Goal: Leave review/rating: Leave review/rating

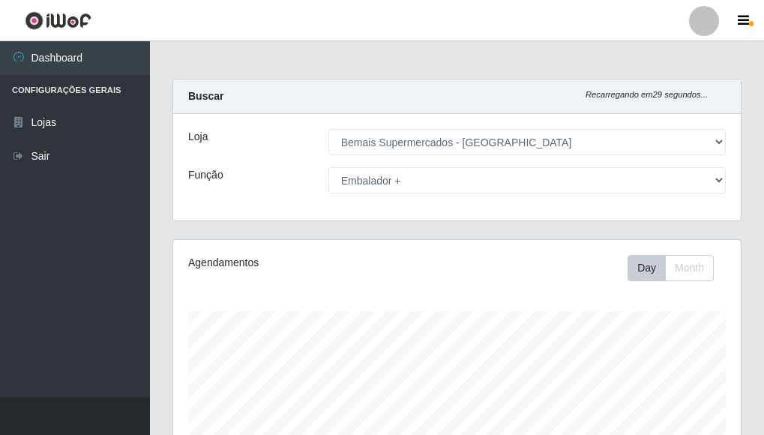
select select "249"
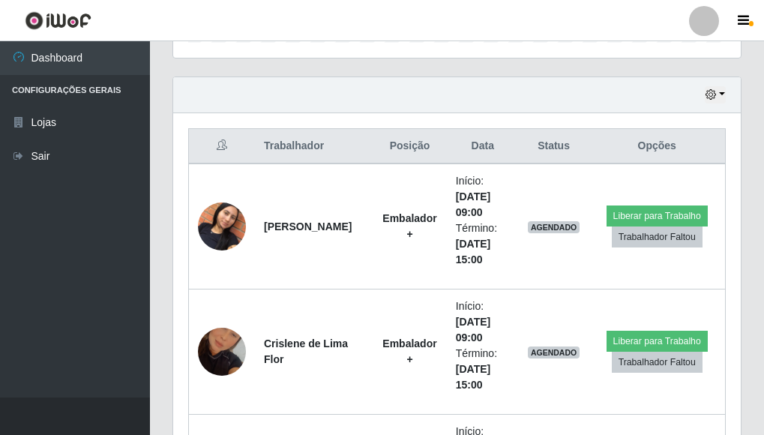
scroll to position [498, 0]
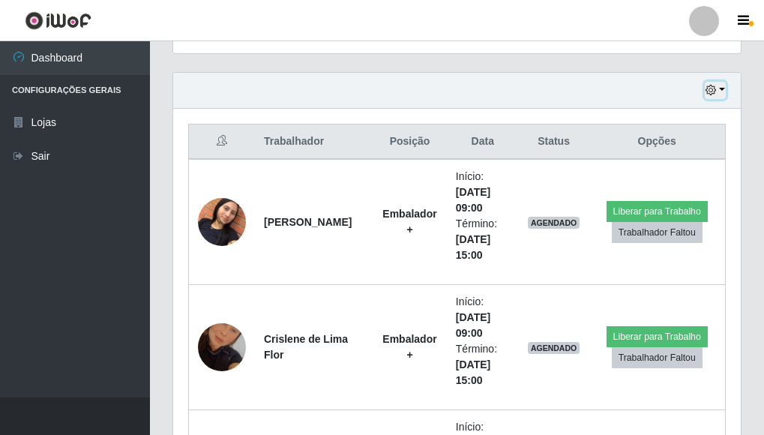
click at [725, 91] on button "button" at bounding box center [715, 90] width 21 height 17
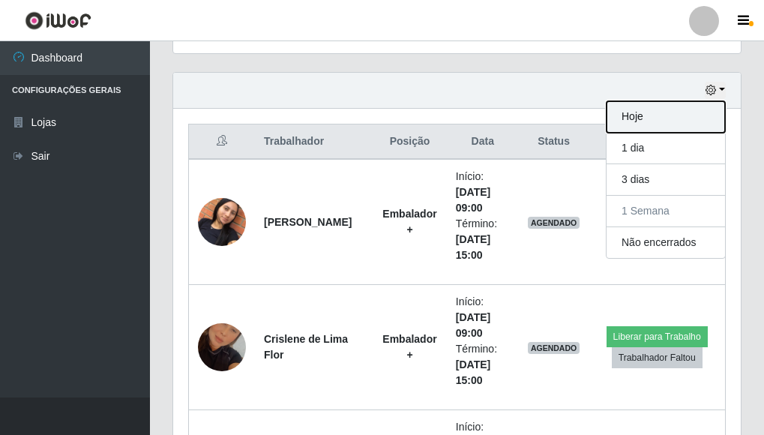
click at [666, 116] on button "Hoje" at bounding box center [666, 117] width 119 height 32
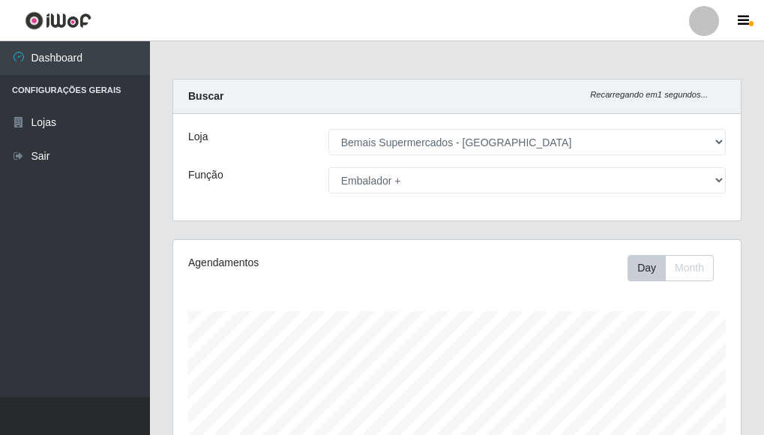
scroll to position [294, 0]
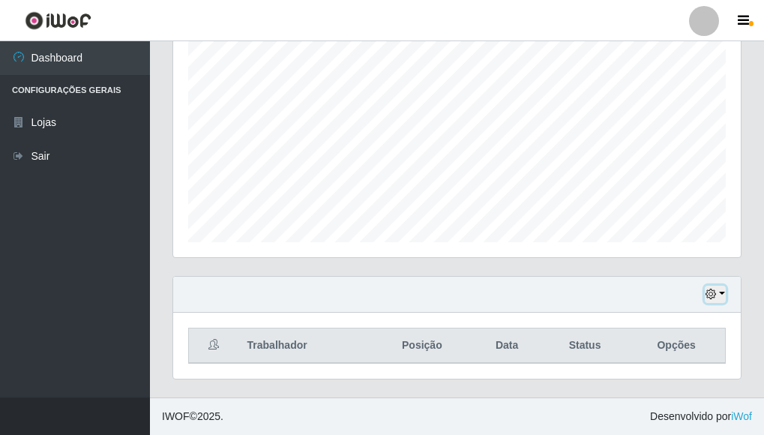
click at [723, 293] on button "button" at bounding box center [715, 294] width 21 height 17
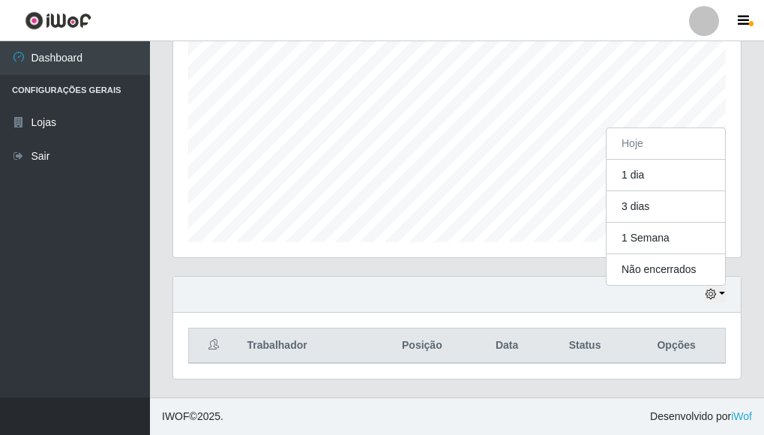
click at [140, 227] on ul "Dashboard Configurações Gerais Lojas Sair" at bounding box center [75, 219] width 150 height 356
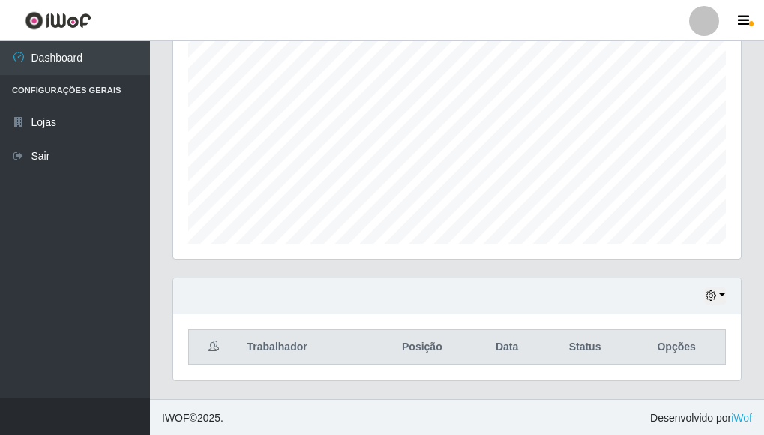
scroll to position [294, 0]
click at [724, 295] on button "button" at bounding box center [715, 294] width 21 height 17
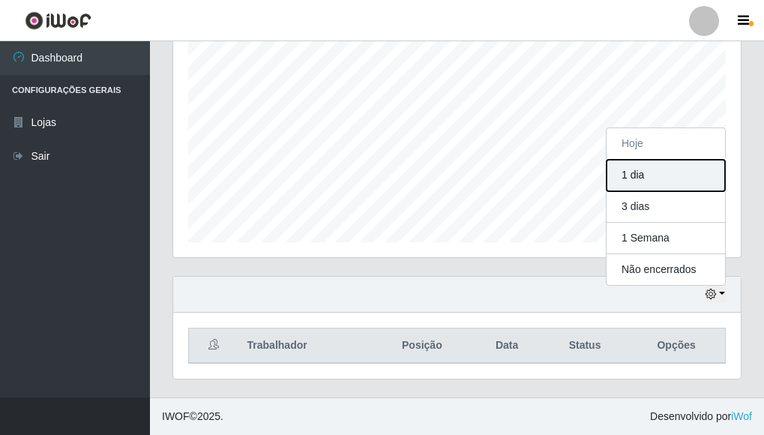
click at [638, 176] on button "1 dia" at bounding box center [666, 176] width 119 height 32
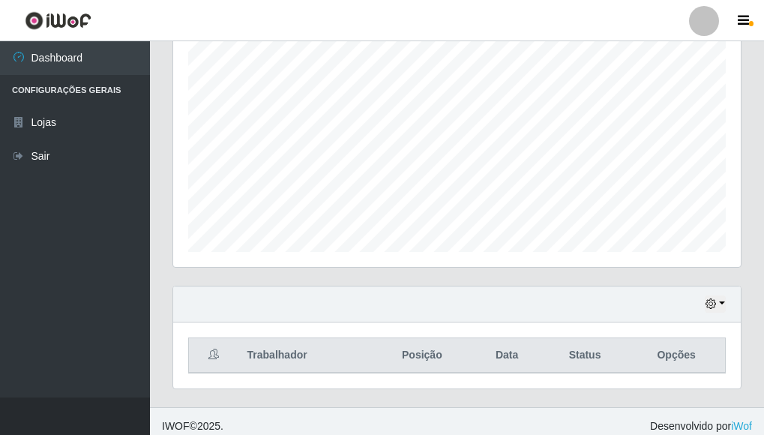
scroll to position [294, 0]
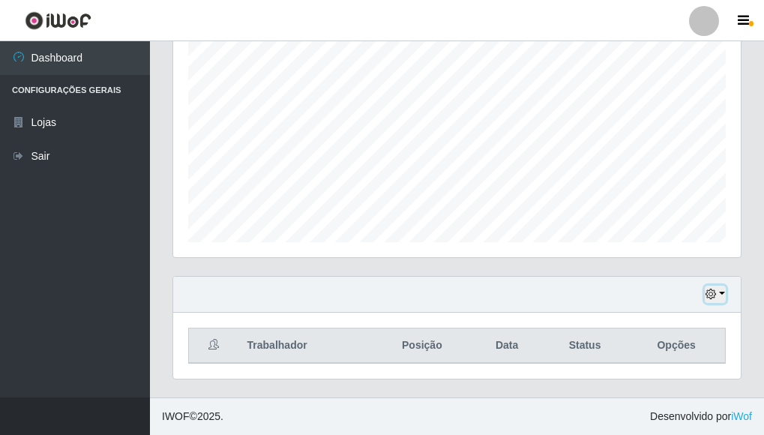
click at [725, 296] on button "button" at bounding box center [715, 294] width 21 height 17
click at [721, 292] on button "button" at bounding box center [715, 294] width 21 height 17
click at [722, 293] on button "button" at bounding box center [715, 294] width 21 height 17
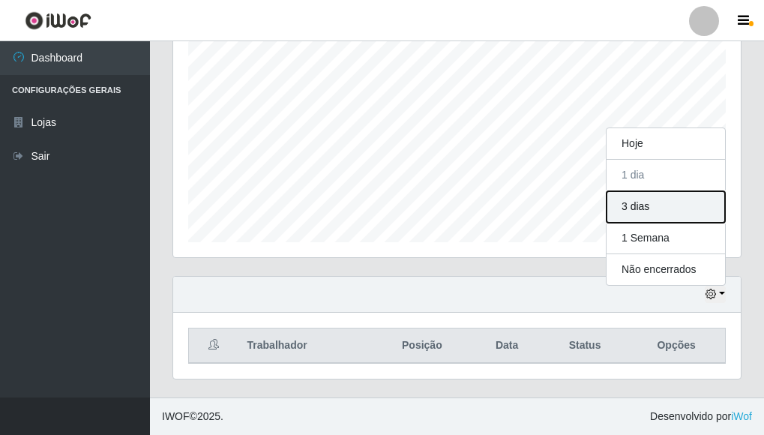
click at [641, 212] on button "3 dias" at bounding box center [666, 207] width 119 height 32
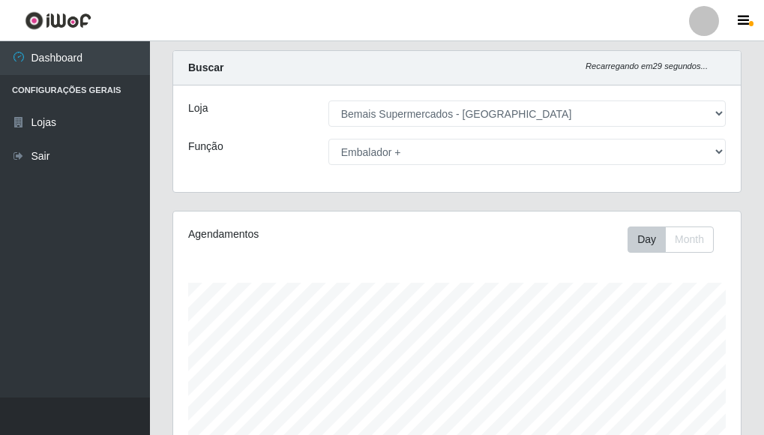
scroll to position [0, 0]
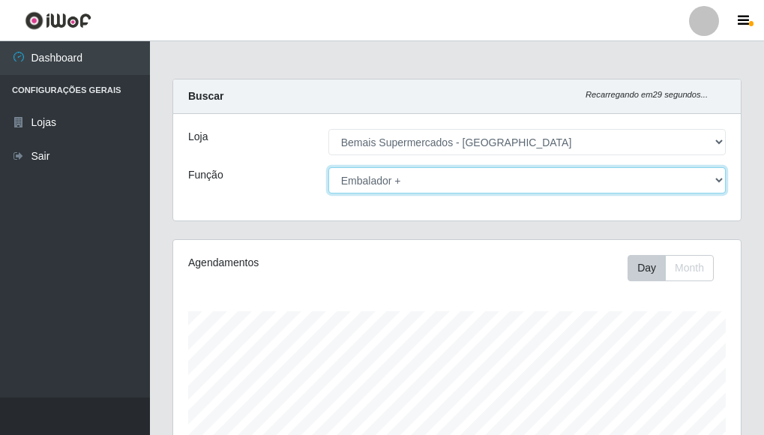
click at [716, 180] on select "[Selecione...] ASG ASG + ASG ++ Auxiliar de Depósito Auxiliar de Depósito + Aux…" at bounding box center [528, 180] width 398 height 26
click at [329, 167] on select "[Selecione...] ASG ASG + ASG ++ Auxiliar de Depósito Auxiliar de Depósito + Aux…" at bounding box center [528, 180] width 398 height 26
drag, startPoint x: 710, startPoint y: 179, endPoint x: 657, endPoint y: 170, distance: 54.1
click at [710, 179] on select "[Selecione...] ASG ASG + ASG ++ Auxiliar de Depósito Auxiliar de Depósito + Aux…" at bounding box center [528, 180] width 398 height 26
select select "[Selecione...]"
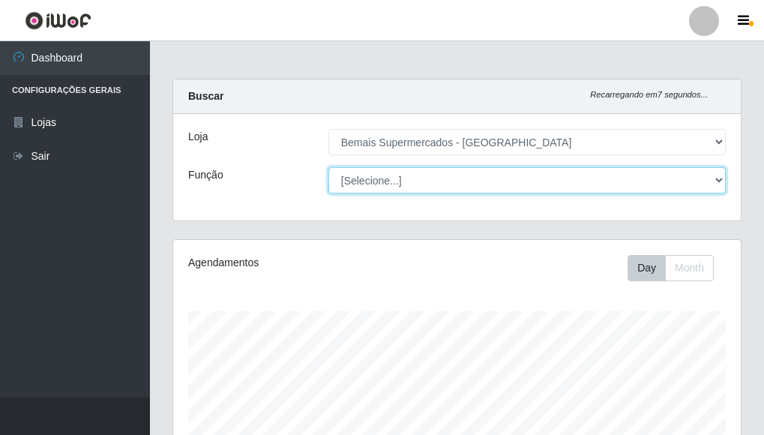
click at [329, 167] on select "[Selecione...] ASG ASG + ASG ++ Auxiliar de Depósito Auxiliar de Depósito + Aux…" at bounding box center [528, 180] width 398 height 26
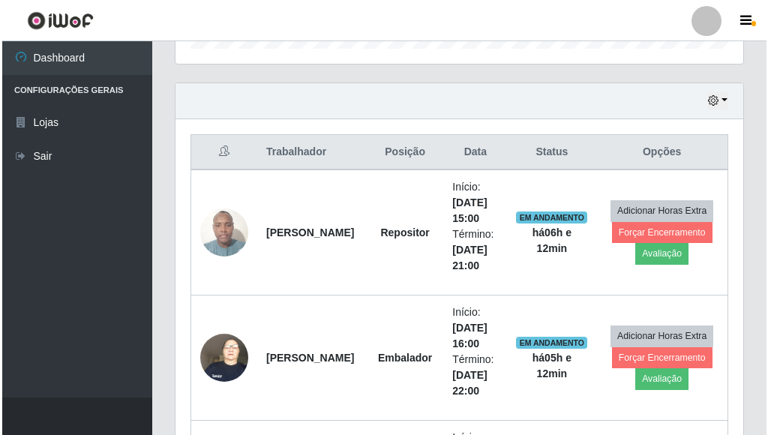
scroll to position [519, 0]
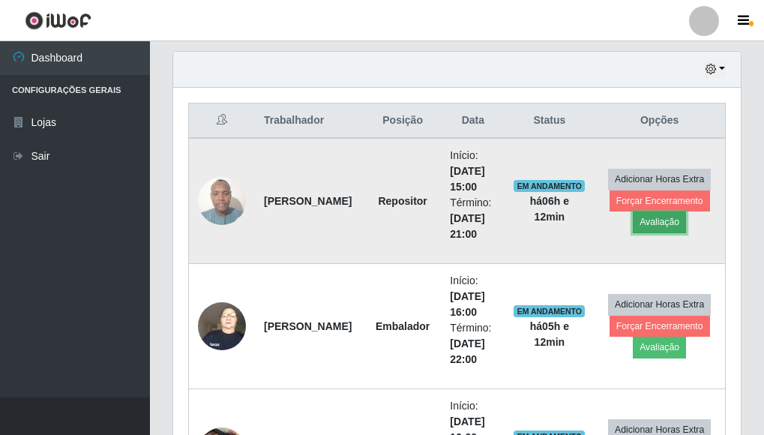
click at [656, 220] on button "Avaliação" at bounding box center [659, 222] width 53 height 21
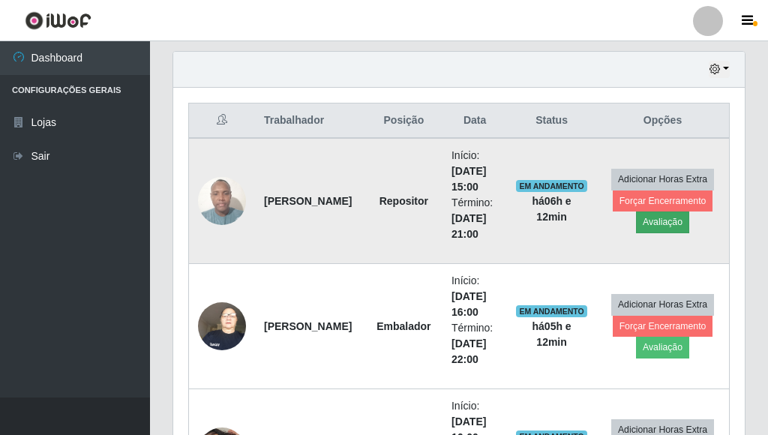
scroll to position [311, 559]
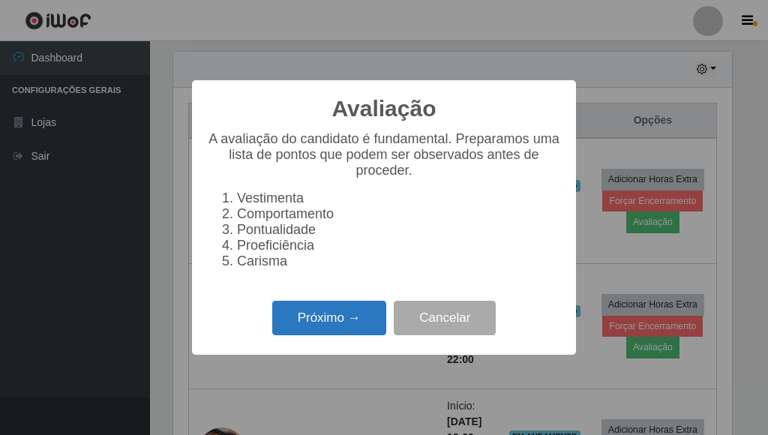
click at [323, 327] on button "Próximo →" at bounding box center [329, 318] width 114 height 35
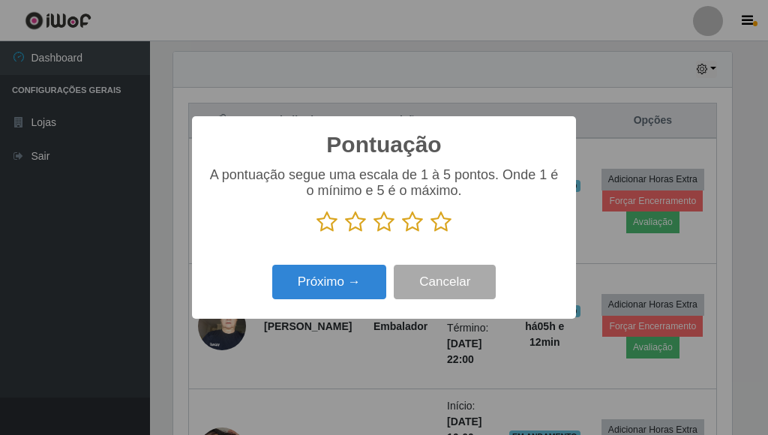
click at [435, 221] on icon at bounding box center [441, 222] width 21 height 23
click at [431, 233] on input "radio" at bounding box center [431, 233] width 0 height 0
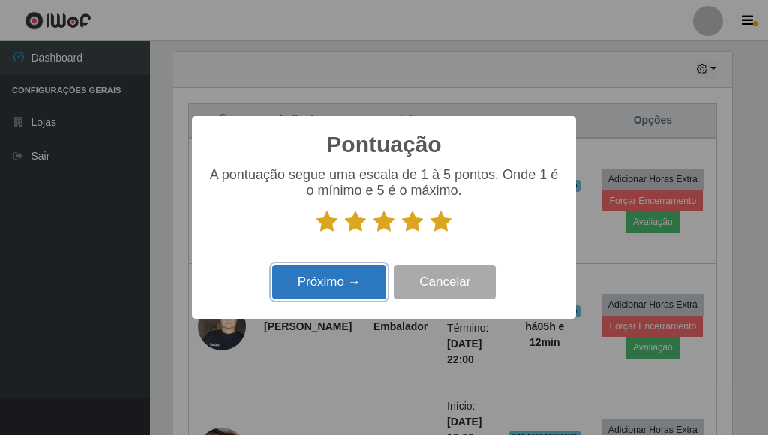
click at [348, 279] on button "Próximo →" at bounding box center [329, 282] width 114 height 35
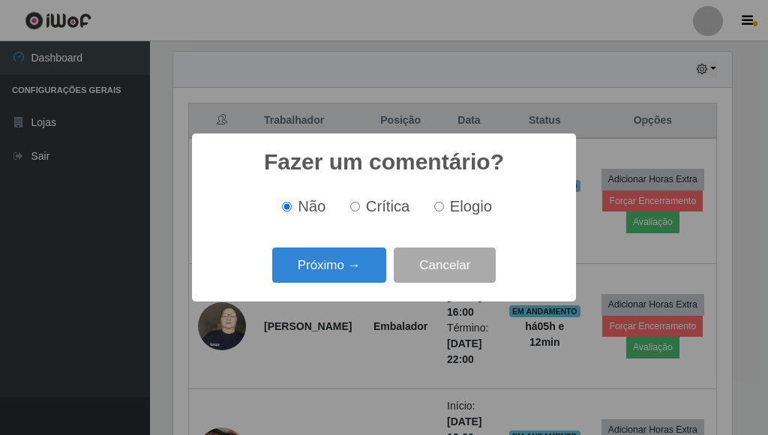
click at [347, 279] on button "Próximo →" at bounding box center [329, 265] width 114 height 35
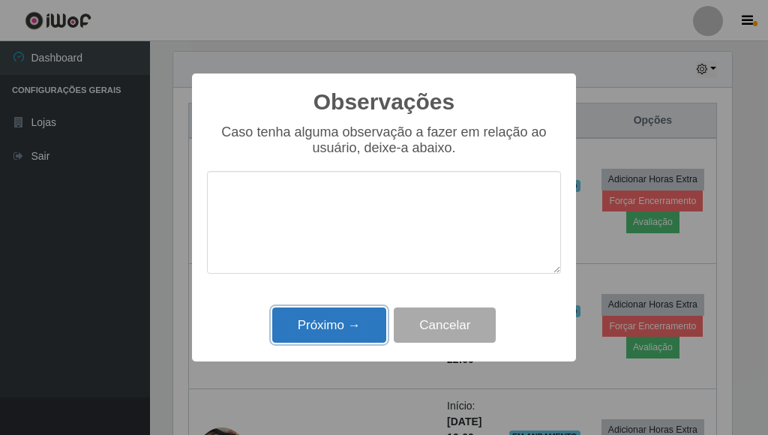
click at [342, 317] on button "Próximo →" at bounding box center [329, 325] width 114 height 35
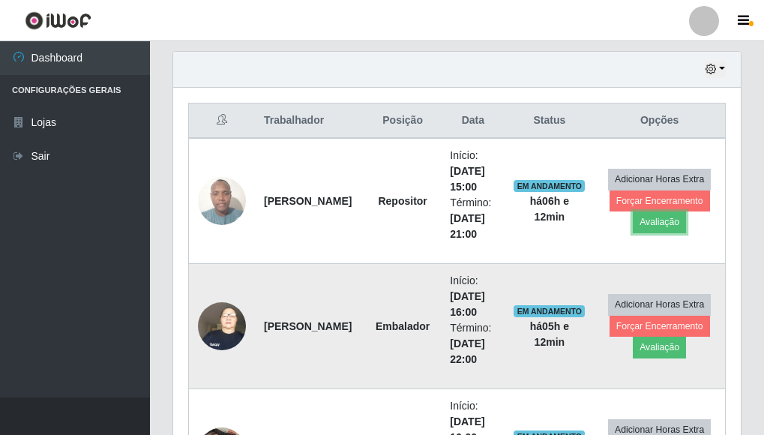
scroll to position [311, 568]
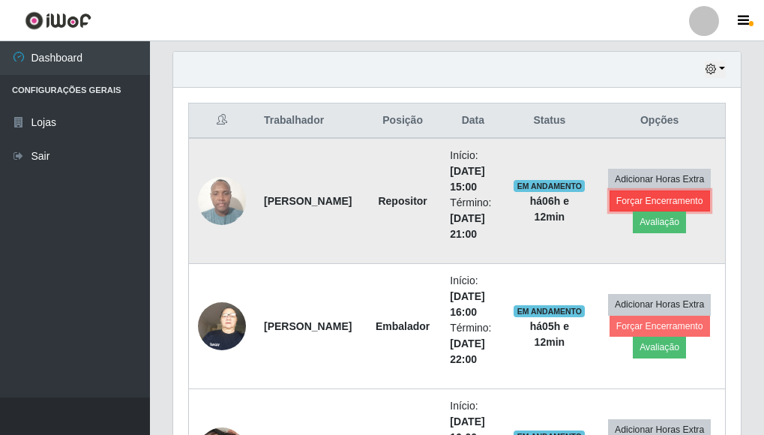
click at [677, 198] on button "Forçar Encerramento" at bounding box center [660, 201] width 101 height 21
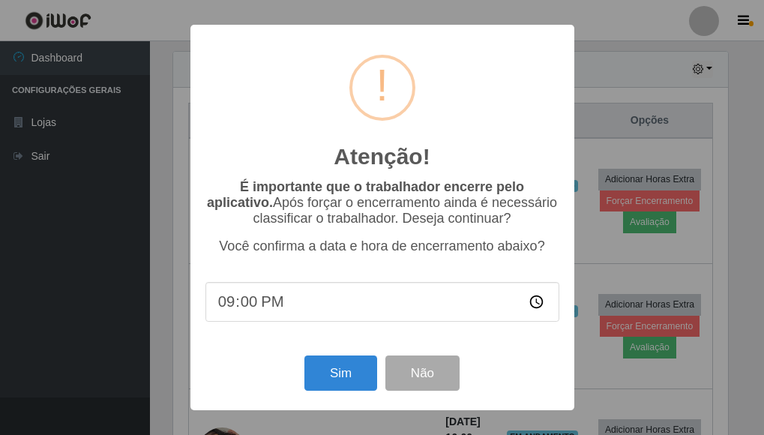
scroll to position [311, 559]
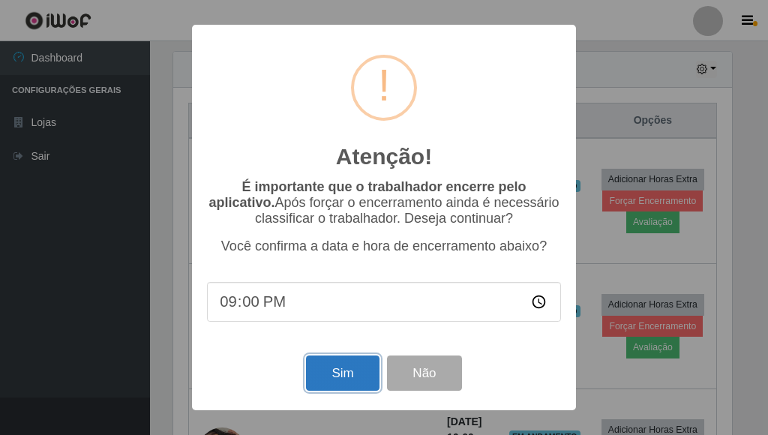
click at [363, 386] on button "Sim" at bounding box center [342, 373] width 73 height 35
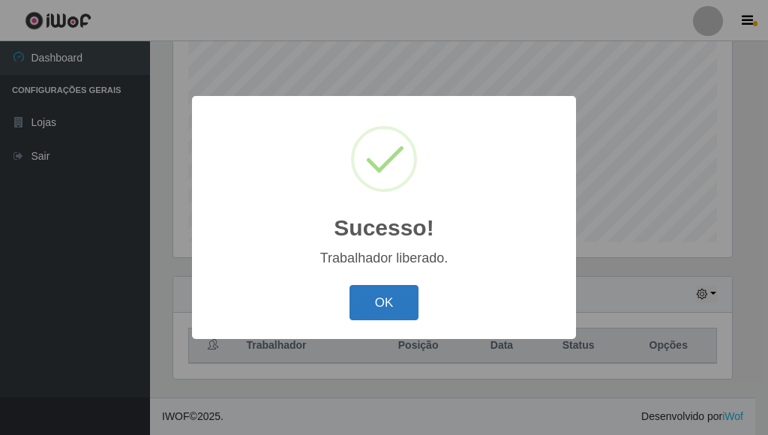
click at [389, 294] on button "OK" at bounding box center [385, 302] width 70 height 35
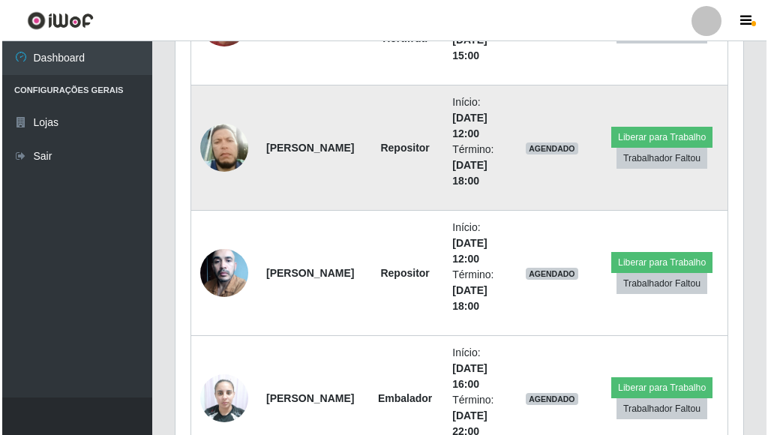
scroll to position [969, 0]
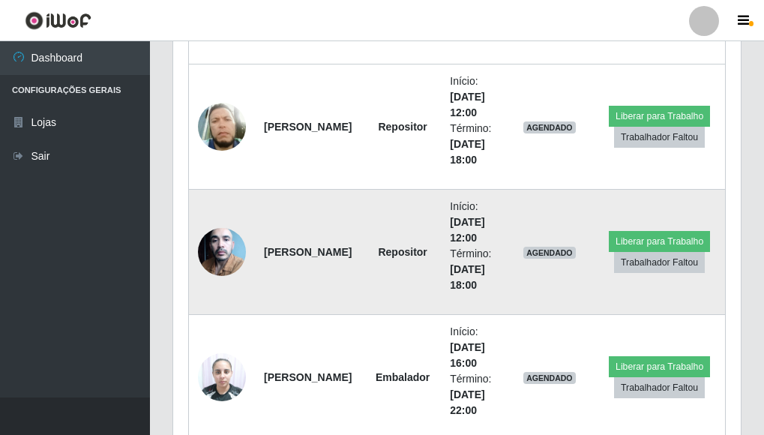
click at [230, 248] on img at bounding box center [222, 252] width 48 height 64
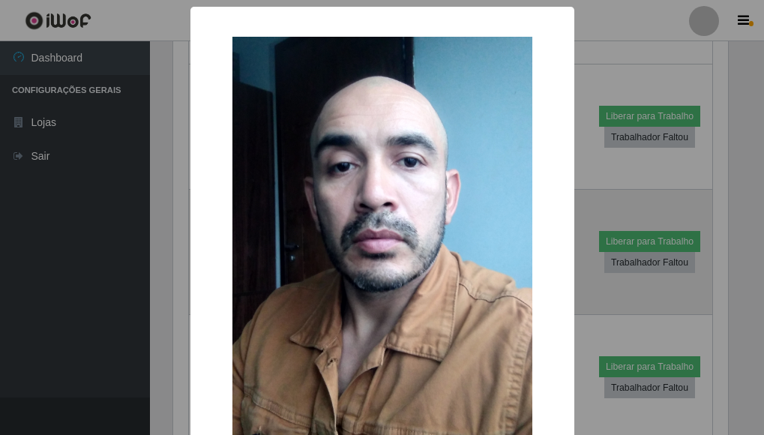
scroll to position [311, 559]
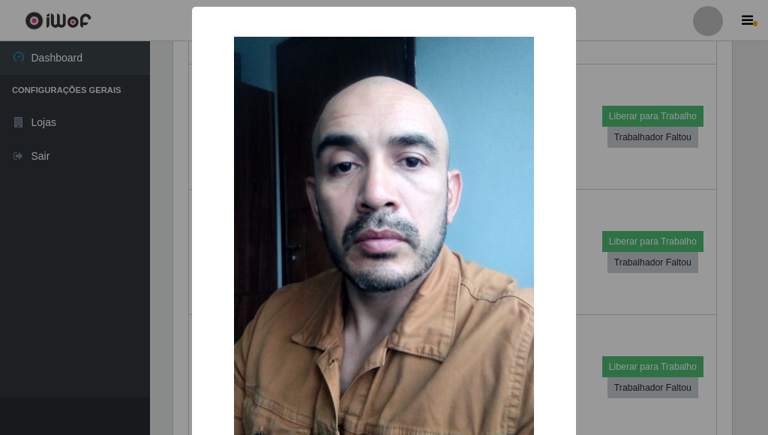
drag, startPoint x: 596, startPoint y: 167, endPoint x: 578, endPoint y: 174, distance: 18.5
click at [595, 167] on div "× OK Cancel" at bounding box center [384, 217] width 768 height 435
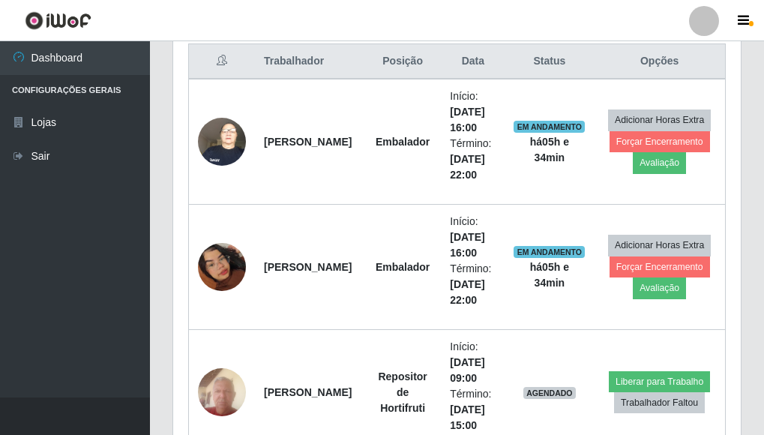
scroll to position [425, 0]
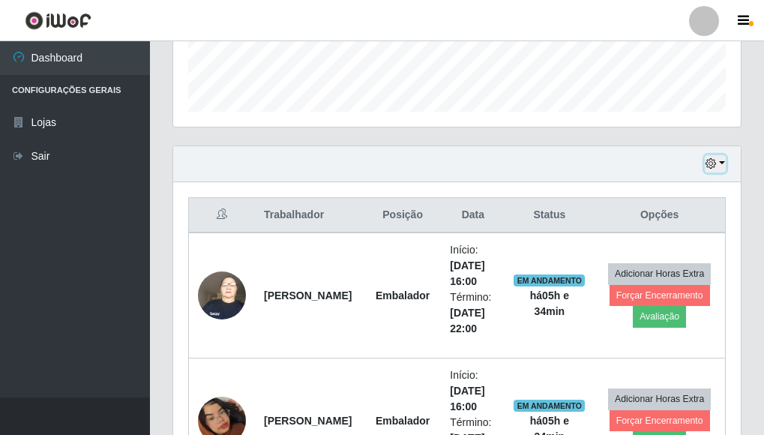
click at [722, 160] on button "button" at bounding box center [715, 163] width 21 height 17
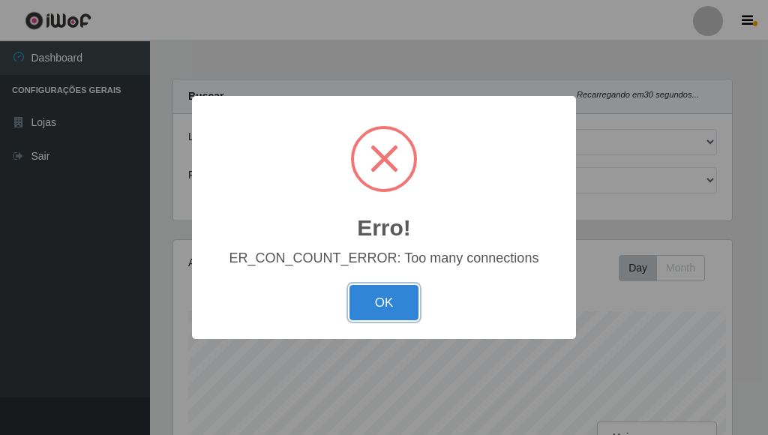
scroll to position [311, 559]
click at [386, 290] on button "OK" at bounding box center [385, 302] width 70 height 35
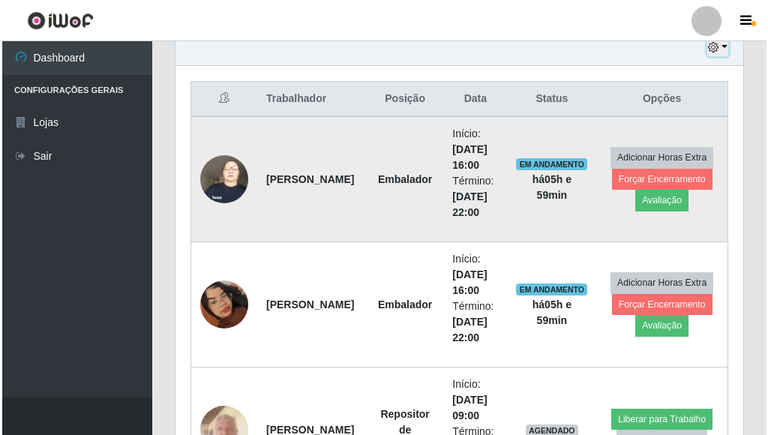
scroll to position [521, 0]
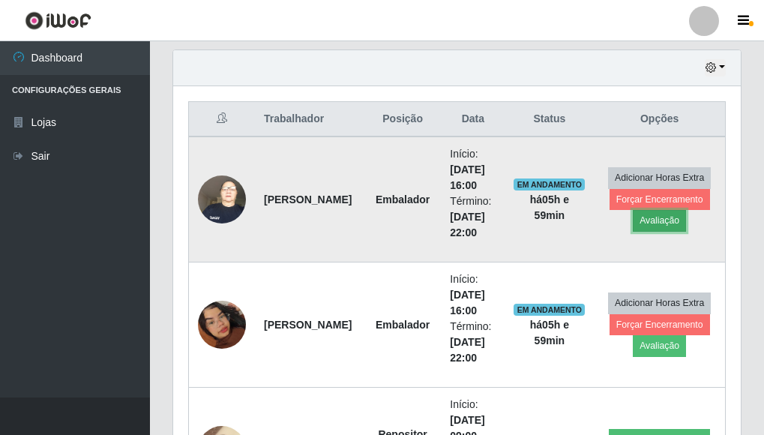
click at [667, 224] on button "Avaliação" at bounding box center [659, 220] width 53 height 21
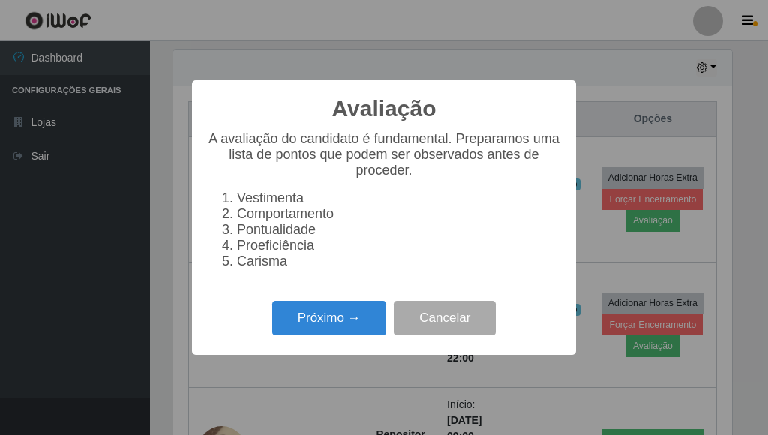
scroll to position [311, 559]
click at [349, 326] on button "Próximo →" at bounding box center [329, 318] width 114 height 35
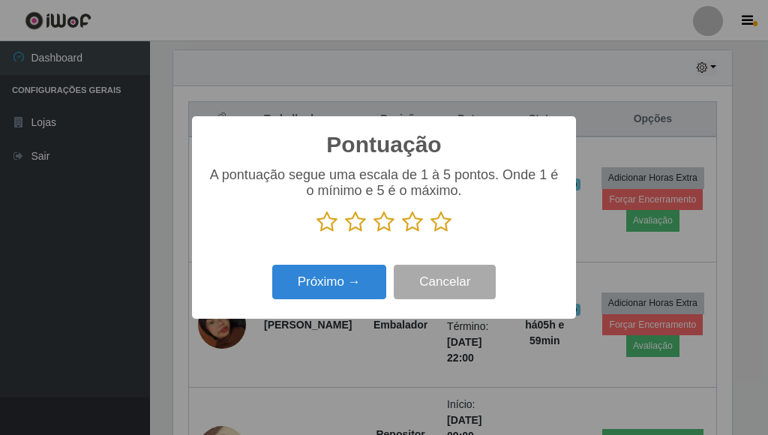
scroll to position [749832, 749585]
click at [431, 227] on icon at bounding box center [441, 222] width 21 height 23
click at [431, 233] on input "radio" at bounding box center [431, 233] width 0 height 0
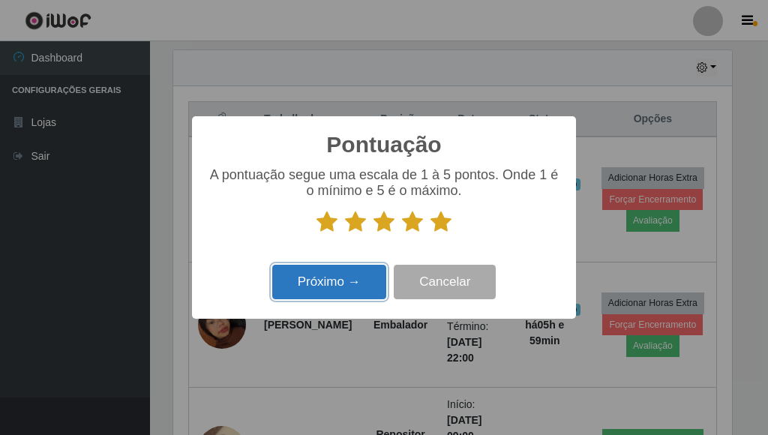
click at [362, 277] on button "Próximo →" at bounding box center [329, 282] width 114 height 35
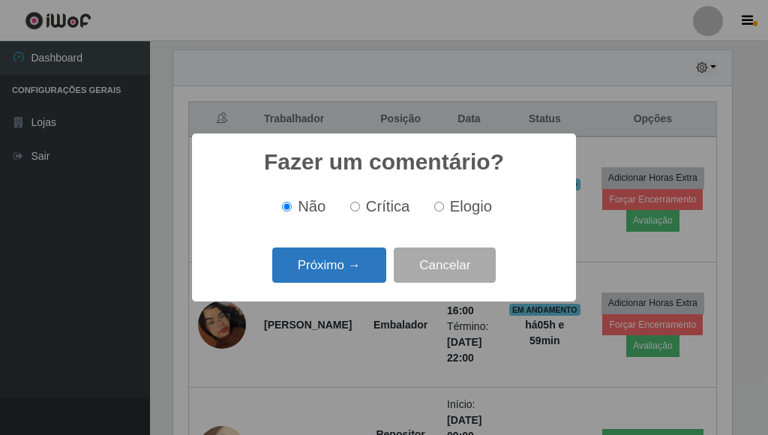
click at [362, 275] on button "Próximo →" at bounding box center [329, 265] width 114 height 35
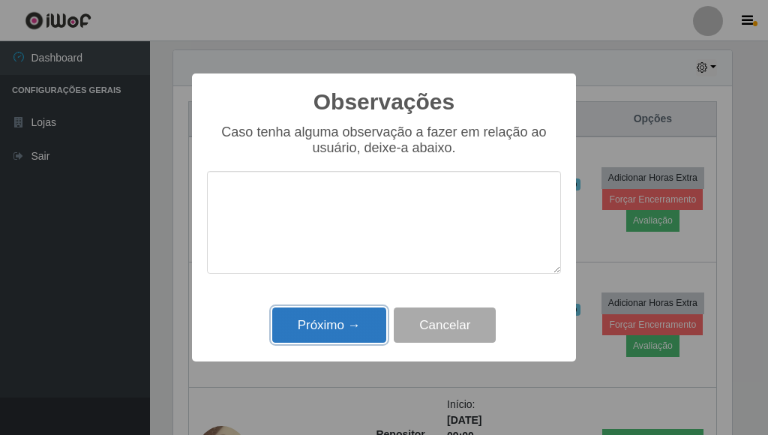
drag, startPoint x: 365, startPoint y: 337, endPoint x: 401, endPoint y: 299, distance: 52.0
click at [367, 335] on button "Próximo →" at bounding box center [329, 325] width 114 height 35
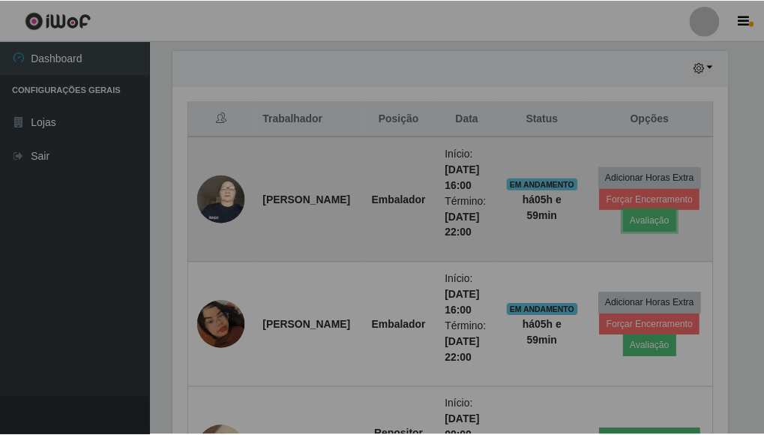
scroll to position [311, 568]
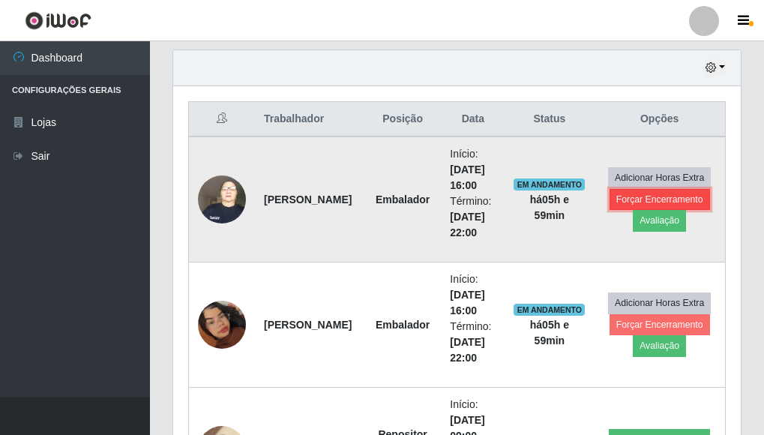
click at [636, 200] on button "Forçar Encerramento" at bounding box center [660, 199] width 101 height 21
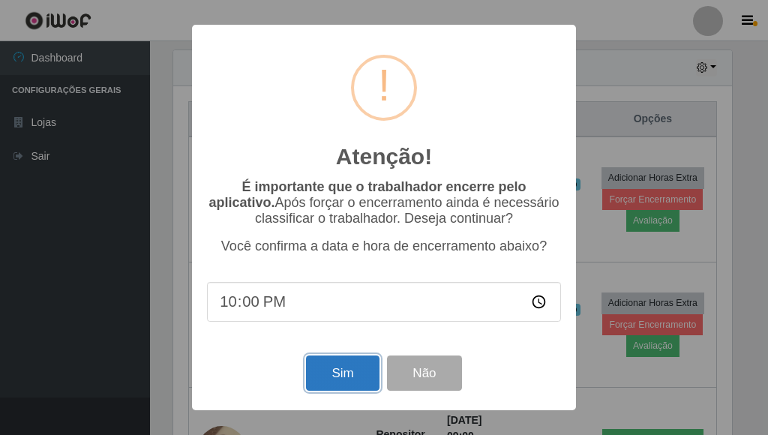
click at [356, 371] on button "Sim" at bounding box center [342, 373] width 73 height 35
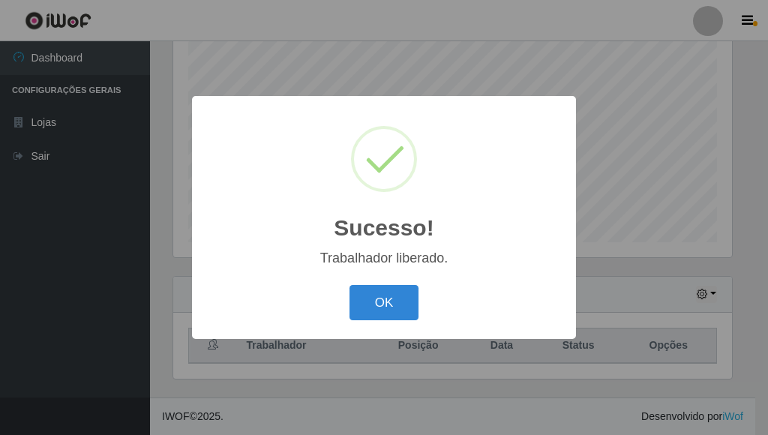
drag, startPoint x: 392, startPoint y: 306, endPoint x: 438, endPoint y: 304, distance: 46.6
click at [392, 306] on button "OK" at bounding box center [385, 302] width 70 height 35
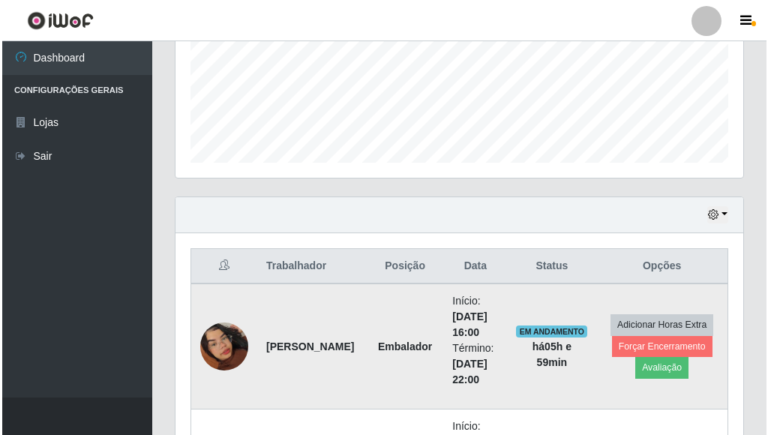
scroll to position [594, 0]
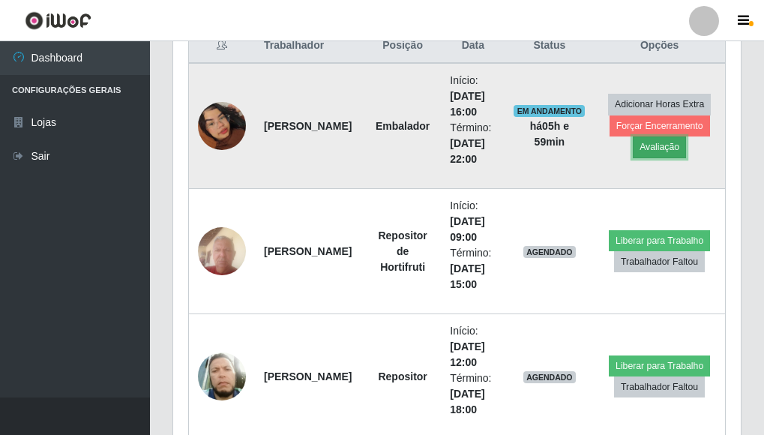
click at [665, 149] on button "Avaliação" at bounding box center [659, 147] width 53 height 21
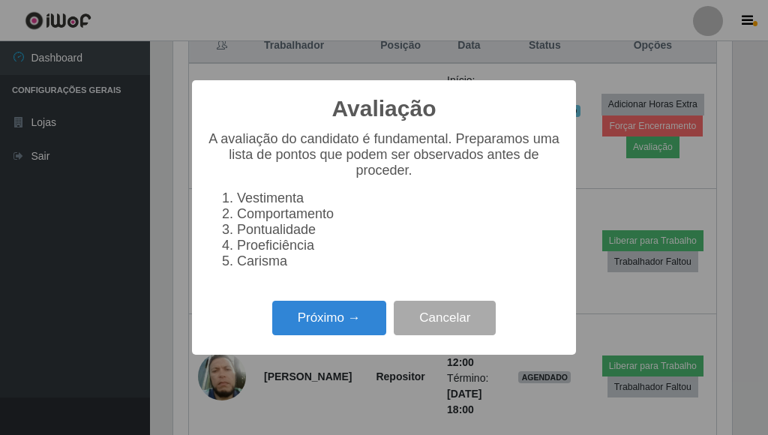
scroll to position [311, 559]
click at [328, 326] on button "Próximo →" at bounding box center [329, 318] width 114 height 35
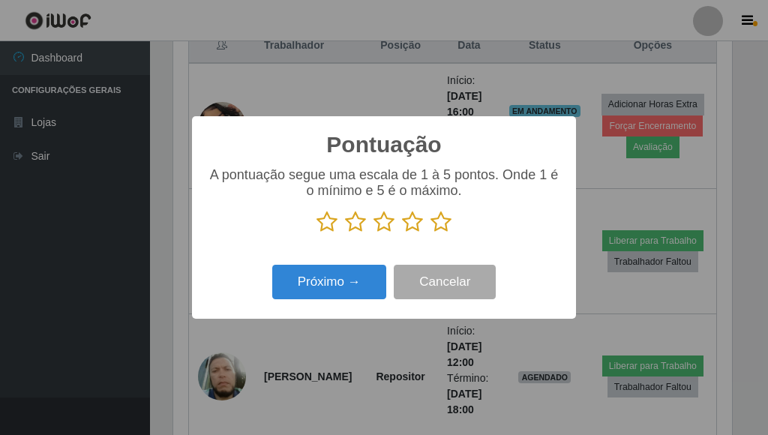
scroll to position [749832, 749585]
drag, startPoint x: 449, startPoint y: 221, endPoint x: 383, endPoint y: 255, distance: 74.5
click at [449, 221] on icon at bounding box center [441, 222] width 21 height 23
click at [431, 233] on input "radio" at bounding box center [431, 233] width 0 height 0
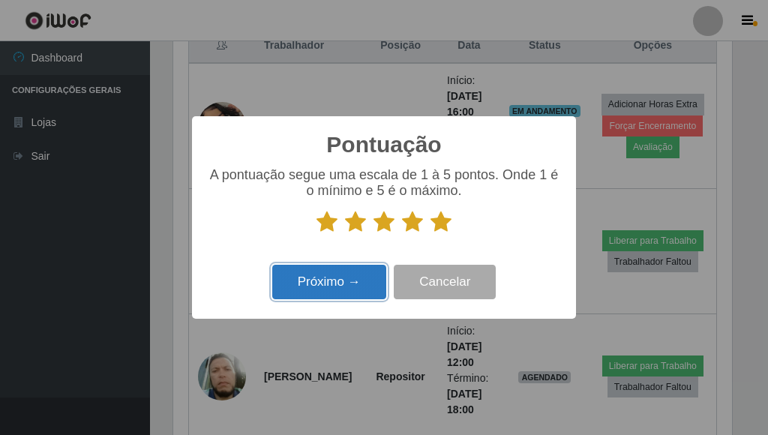
click at [345, 278] on button "Próximo →" at bounding box center [329, 282] width 114 height 35
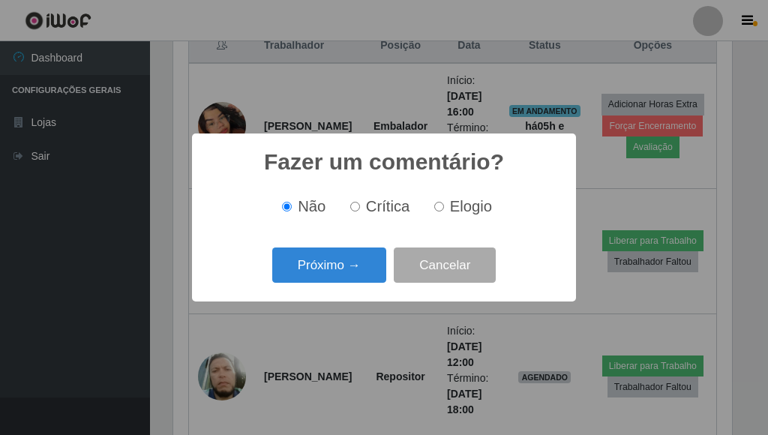
click at [345, 278] on button "Próximo →" at bounding box center [329, 265] width 114 height 35
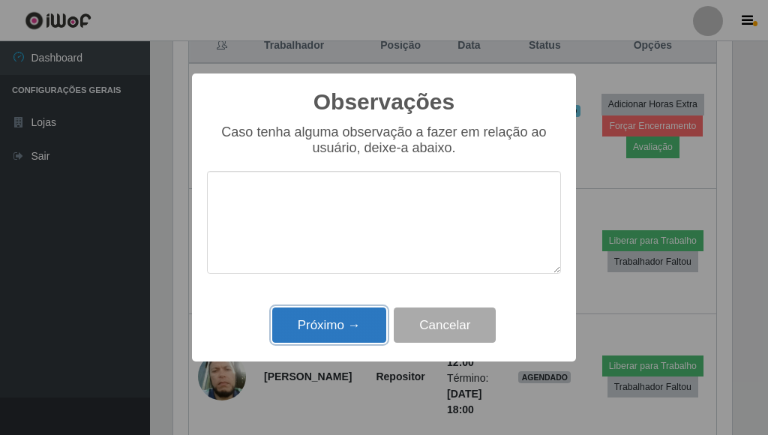
click at [347, 320] on button "Próximo →" at bounding box center [329, 325] width 114 height 35
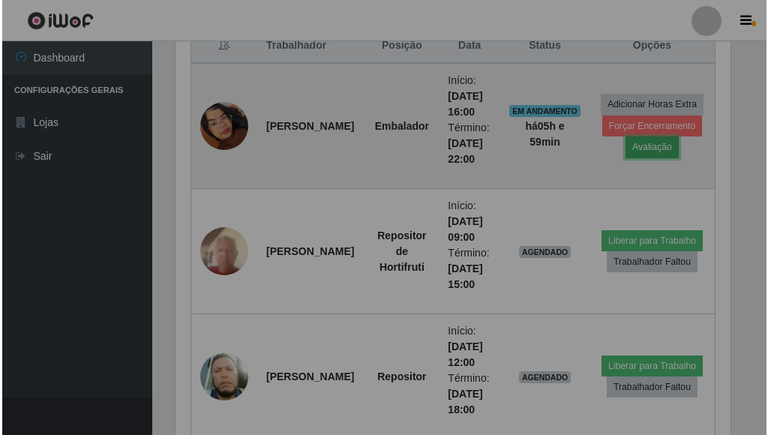
scroll to position [311, 568]
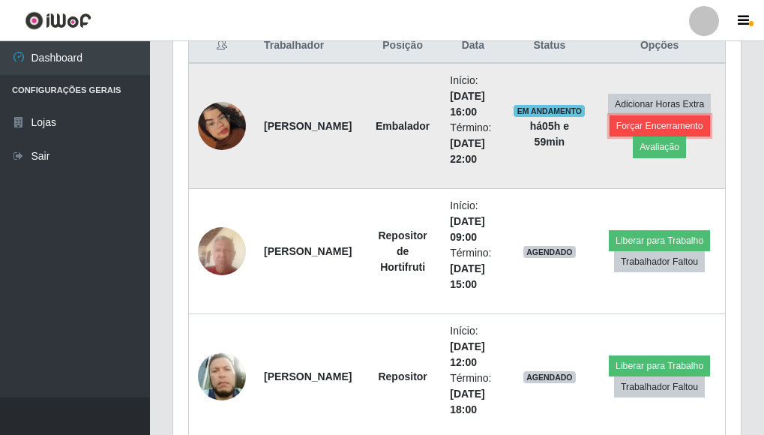
click at [665, 128] on button "Forçar Encerramento" at bounding box center [660, 126] width 101 height 21
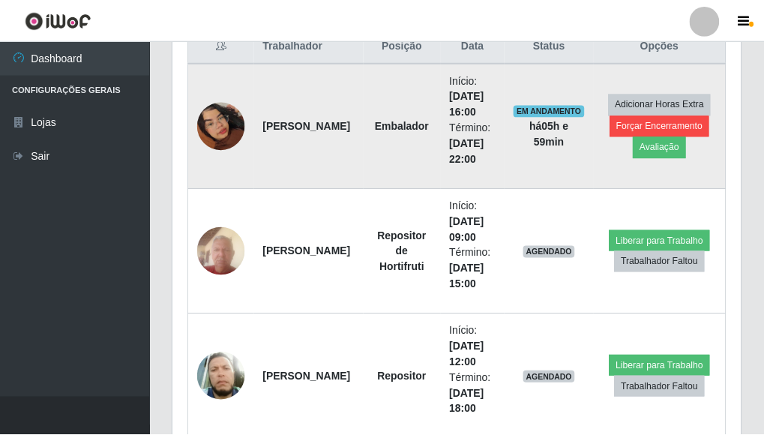
scroll to position [311, 559]
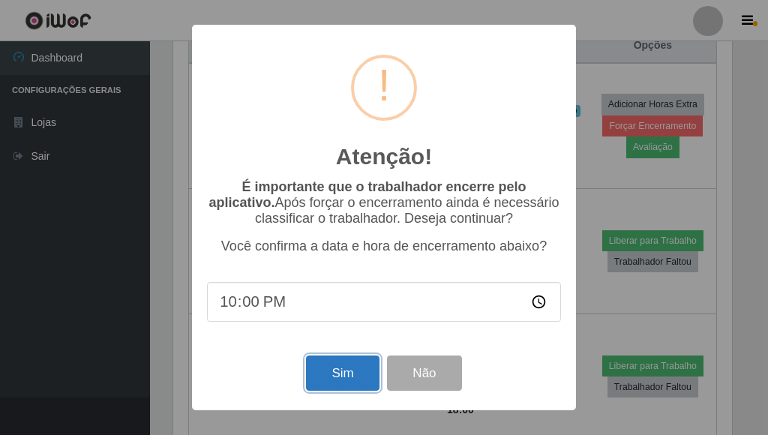
click at [366, 371] on button "Sim" at bounding box center [342, 373] width 73 height 35
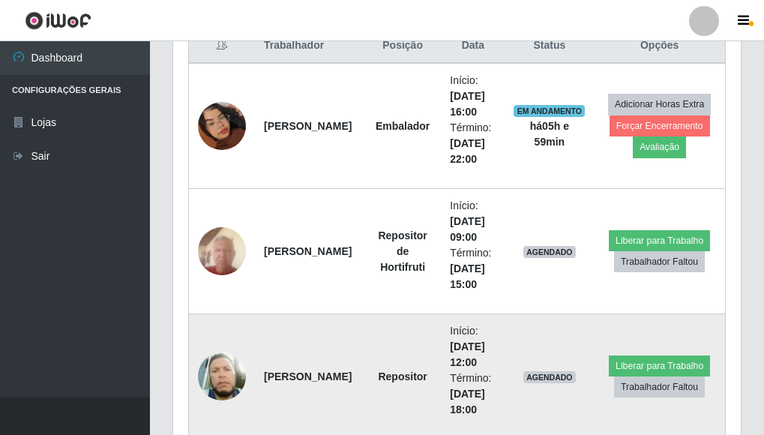
scroll to position [311, 568]
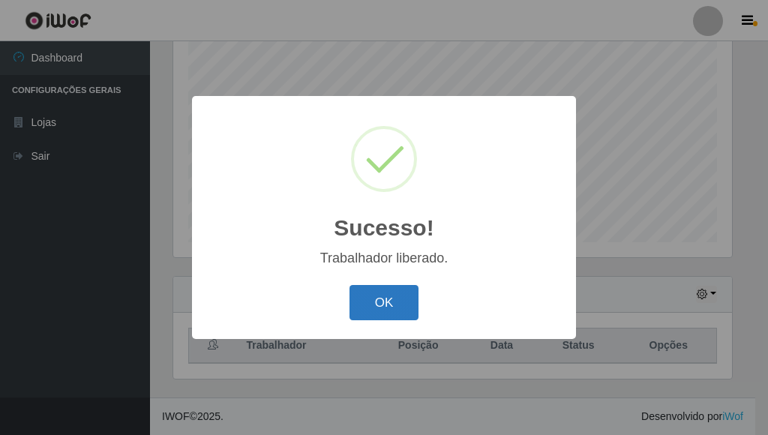
click at [402, 303] on button "OK" at bounding box center [385, 302] width 70 height 35
